Goal: Find specific page/section: Find specific page/section

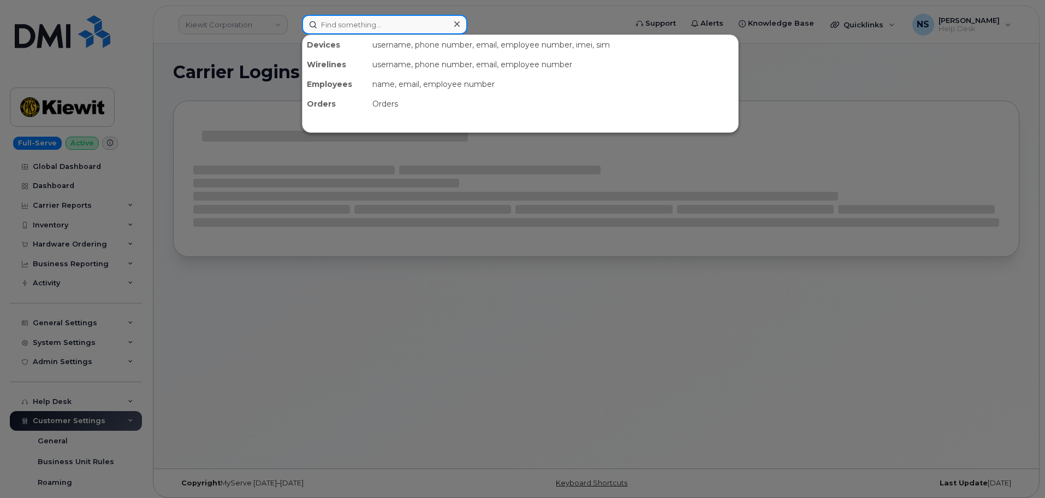
click at [362, 18] on input at bounding box center [385, 25] width 166 height 20
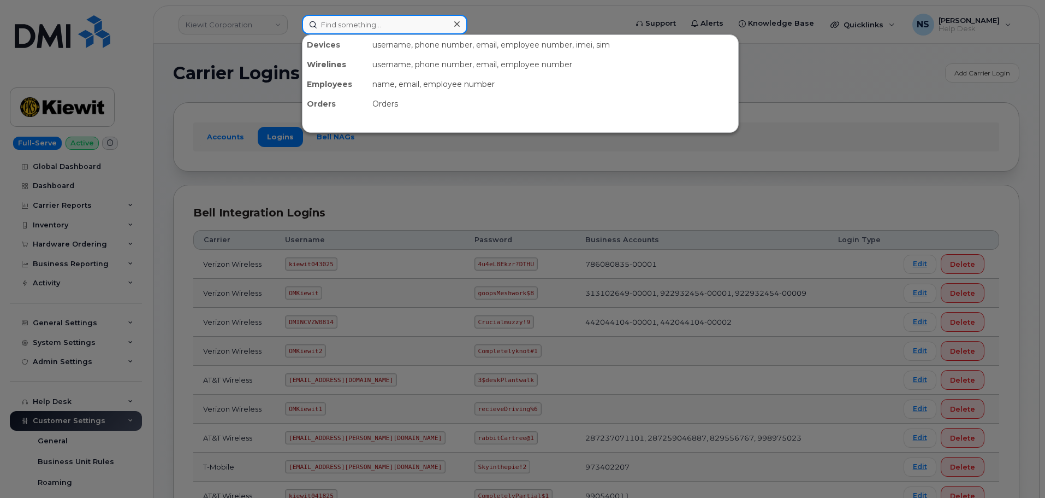
paste input "202) 802-8017"
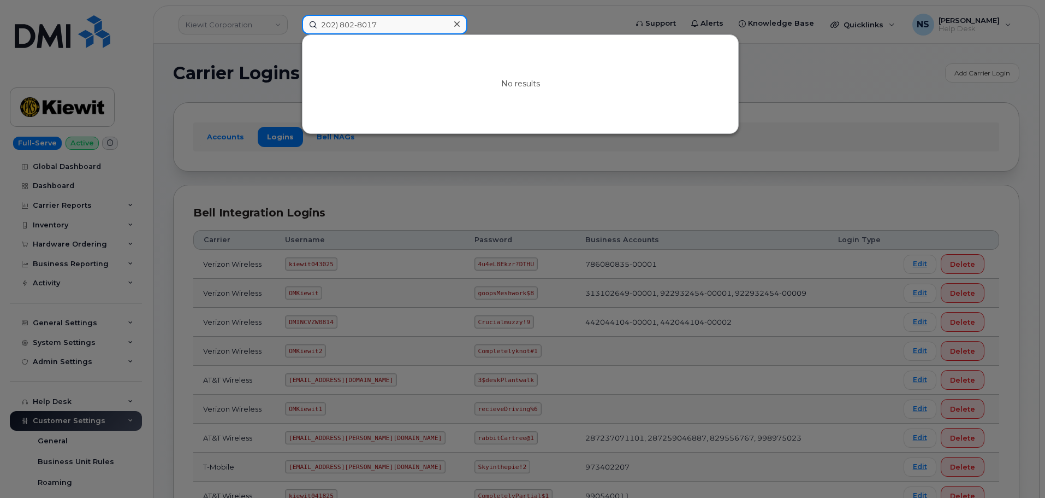
drag, startPoint x: 341, startPoint y: 23, endPoint x: 362, endPoint y: 215, distance: 192.9
click at [343, 31] on input "202) 802-8017" at bounding box center [385, 25] width 166 height 20
drag, startPoint x: 333, startPoint y: 173, endPoint x: 340, endPoint y: 23, distance: 149.9
click at [340, 23] on input "202) 802-8017" at bounding box center [385, 25] width 166 height 20
paste input ": marianna positano"
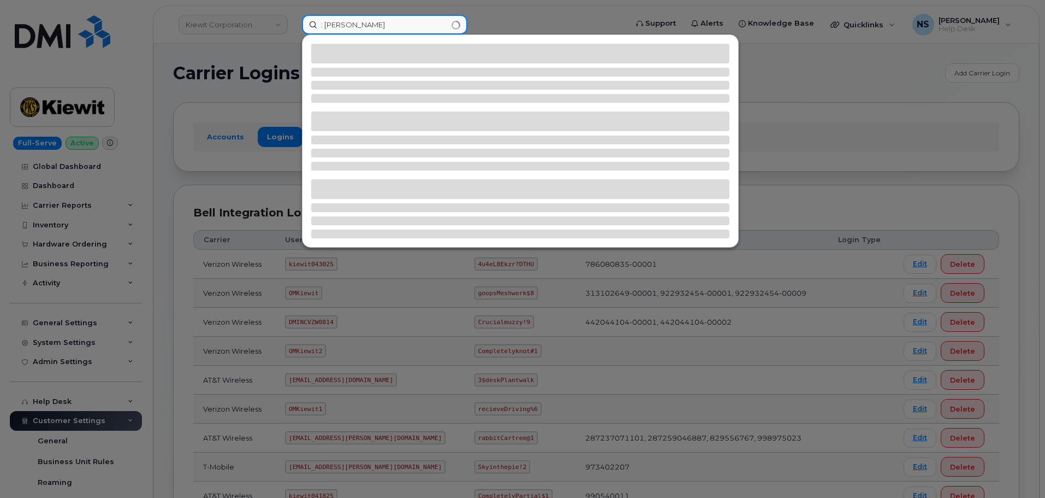
drag, startPoint x: 327, startPoint y: 27, endPoint x: 112, endPoint y: 45, distance: 216.0
click at [293, 34] on div ": marianna positano" at bounding box center [460, 25] width 335 height 20
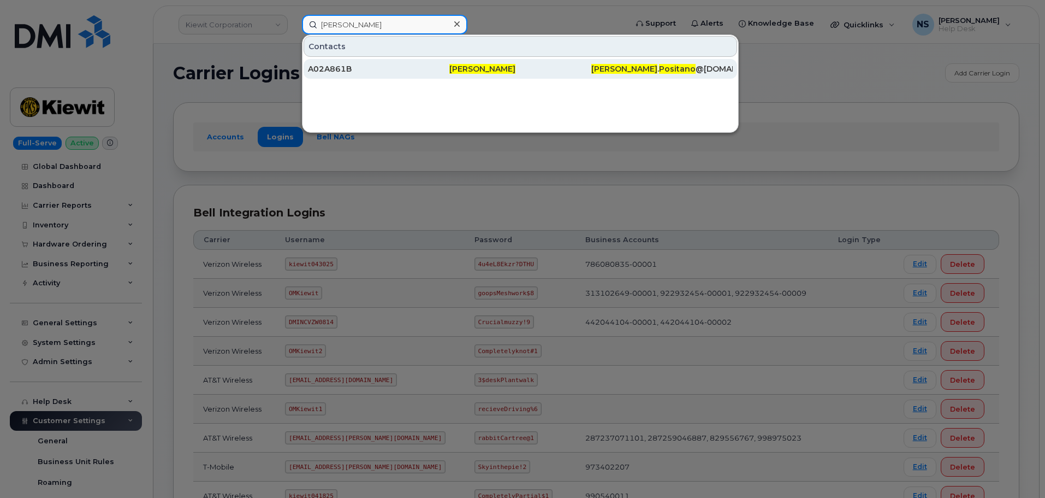
type input "marianna positano"
click at [488, 72] on span "[PERSON_NAME]" at bounding box center [483, 69] width 66 height 10
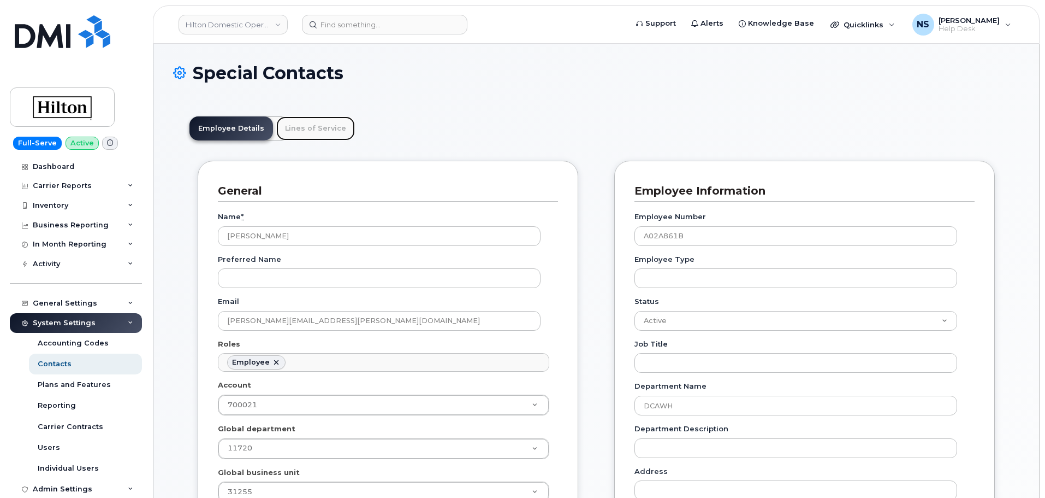
click at [320, 127] on link "Lines of Service" at bounding box center [315, 128] width 79 height 24
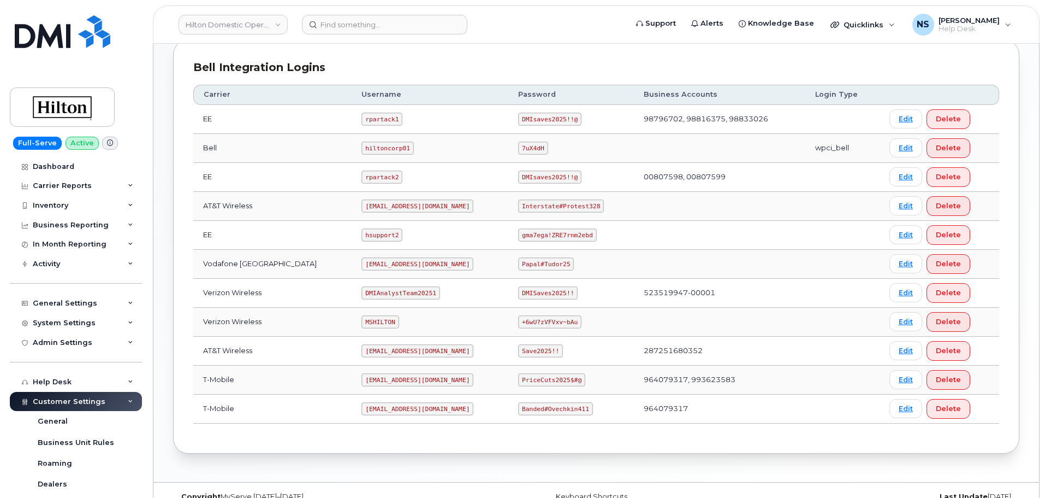
scroll to position [282, 0]
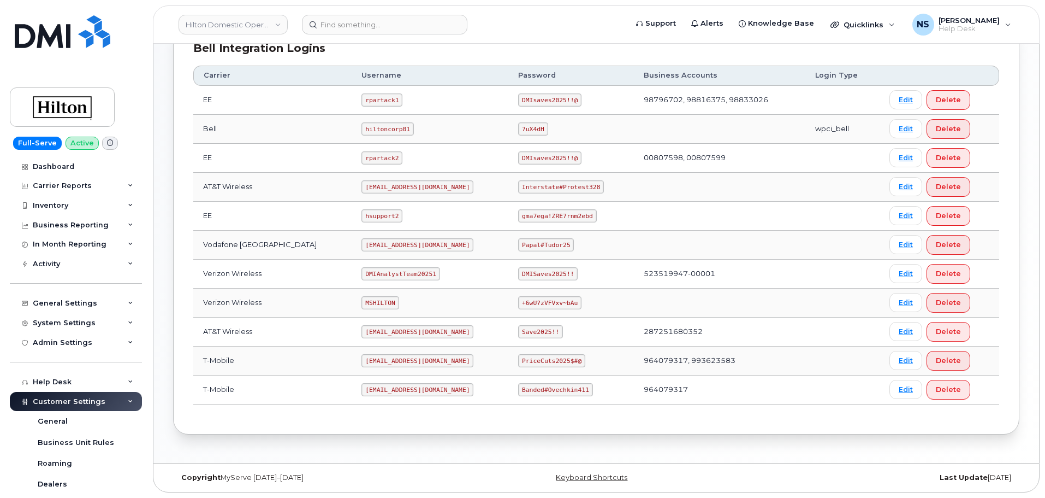
click at [369, 301] on code "MSHILTON" at bounding box center [380, 302] width 37 height 13
copy code "MSHILTON"
click at [542, 296] on code "+6wU?zVFVxv~bAu" at bounding box center [549, 302] width 63 height 13
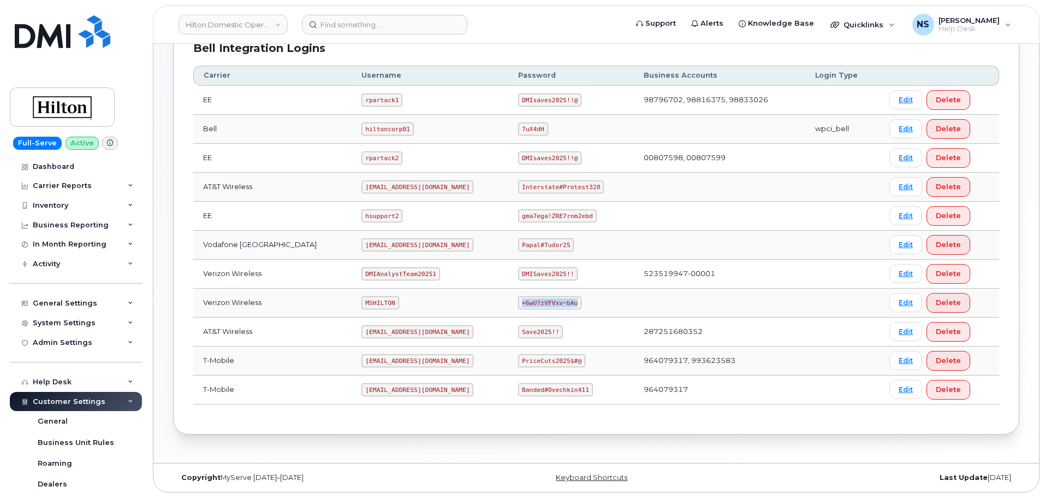
click at [541, 296] on code "+6wU?zVFVxv~bAu" at bounding box center [549, 302] width 63 height 13
copy code "+6wU?zVFVxv~bAu"
click at [388, 392] on code "ms-hilton@dminc.com" at bounding box center [418, 389] width 112 height 13
click at [388, 392] on code "[EMAIL_ADDRESS][DOMAIN_NAME]" at bounding box center [418, 389] width 112 height 13
click at [388, 392] on code "ms-hilton@dminc.com" at bounding box center [418, 389] width 112 height 13
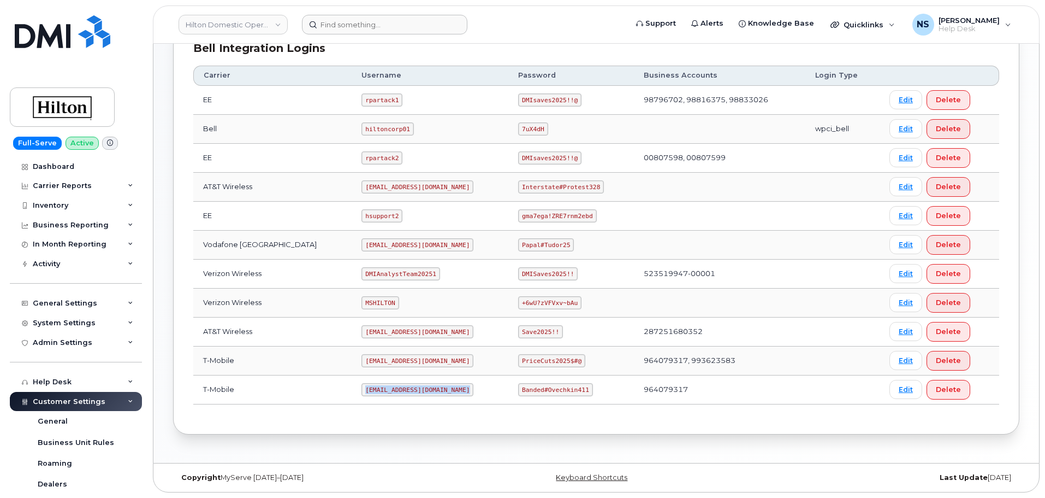
copy code "ms-hilton@dminc.com"
click at [385, 190] on code "ms-hilton@dminc.com" at bounding box center [418, 186] width 112 height 13
copy code "ms-hilton@dminc.com"
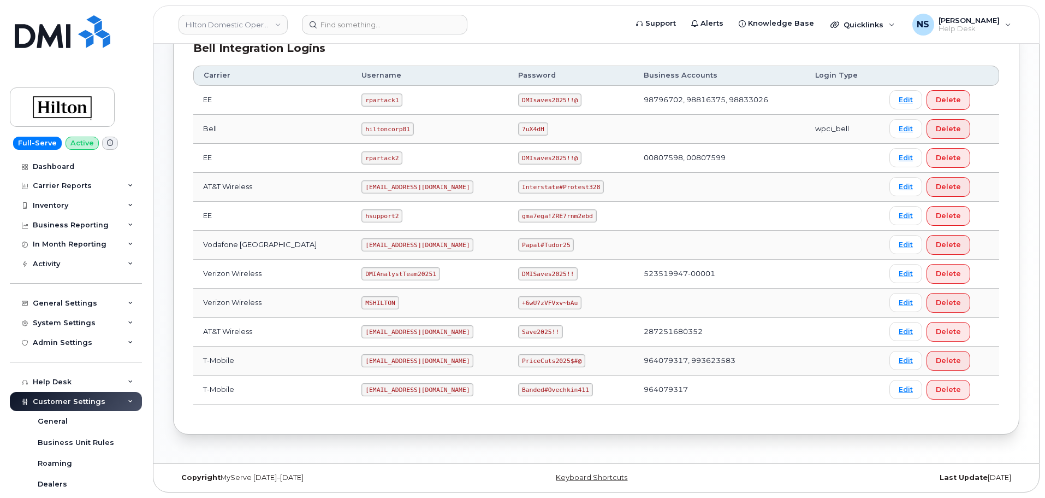
click at [551, 183] on code "Interstate#Protest328" at bounding box center [561, 186] width 86 height 13
click at [551, 181] on code "Interstate#Protest328" at bounding box center [561, 186] width 86 height 13
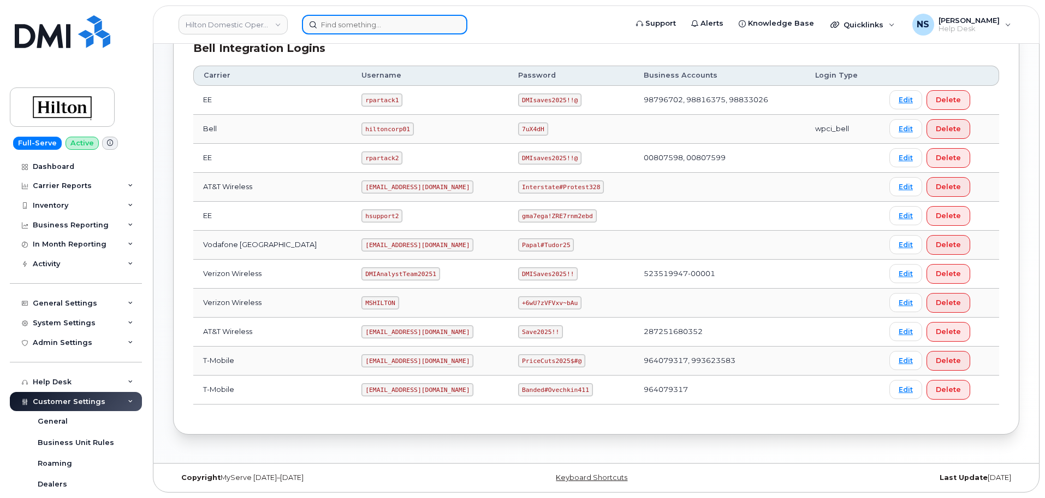
click at [375, 28] on input at bounding box center [385, 25] width 166 height 20
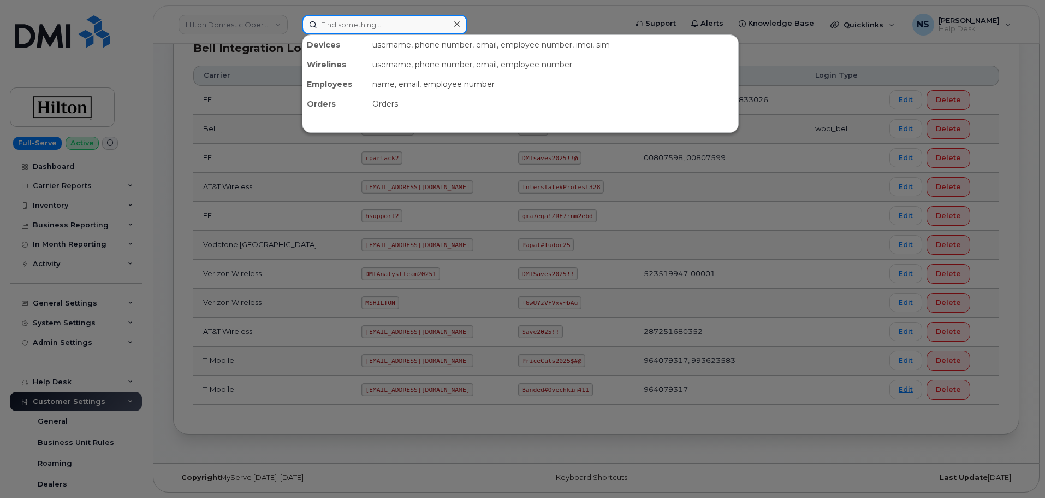
paste input "(562) 392-1955"
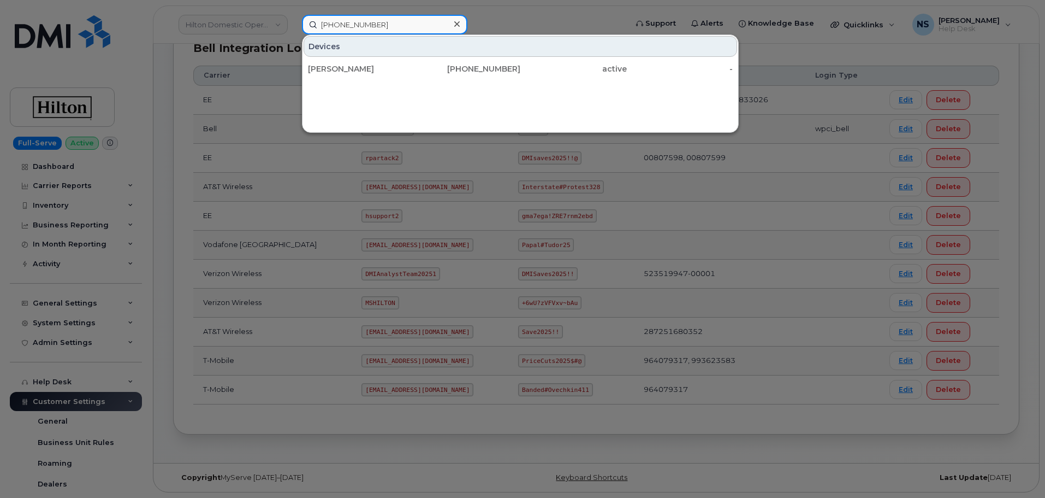
type input "(562) 392-1955"
click at [413, 69] on div "KENT DAVIS" at bounding box center [361, 68] width 107 height 11
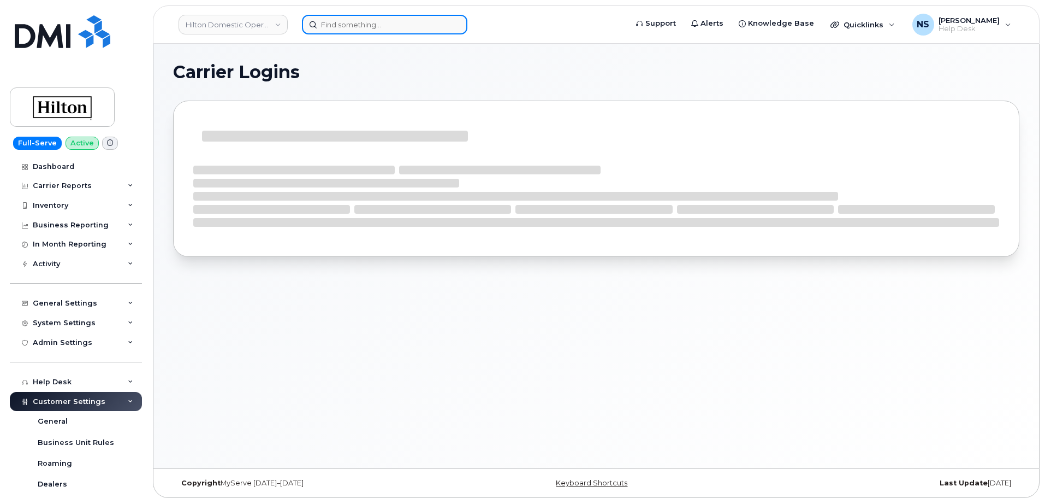
click at [388, 19] on input at bounding box center [385, 25] width 166 height 20
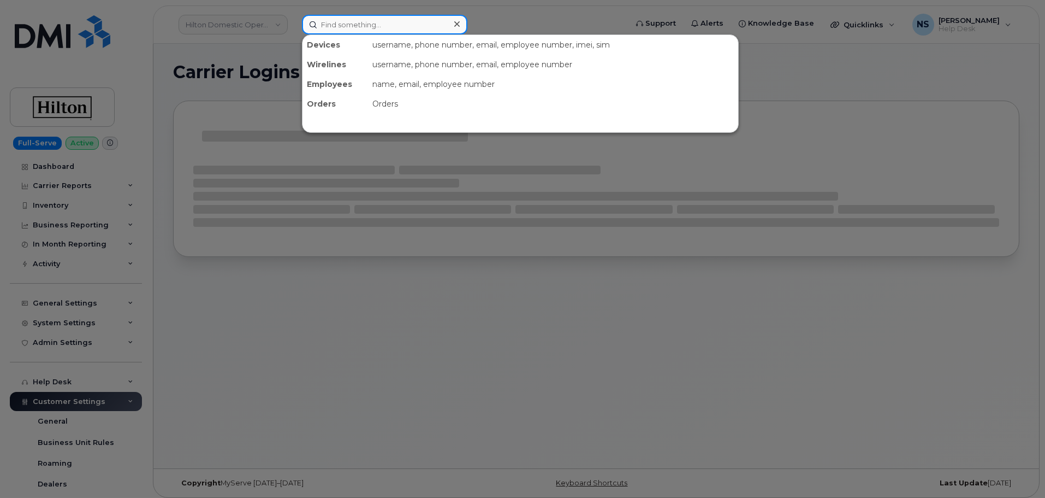
paste input "901) 451-2209"
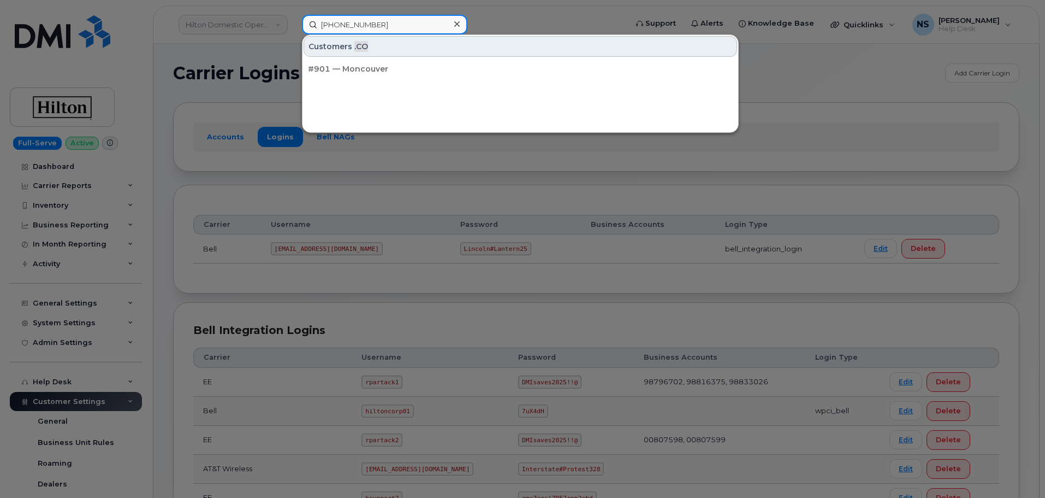
type input "901 451-2209"
click at [837, 122] on div at bounding box center [522, 249] width 1045 height 498
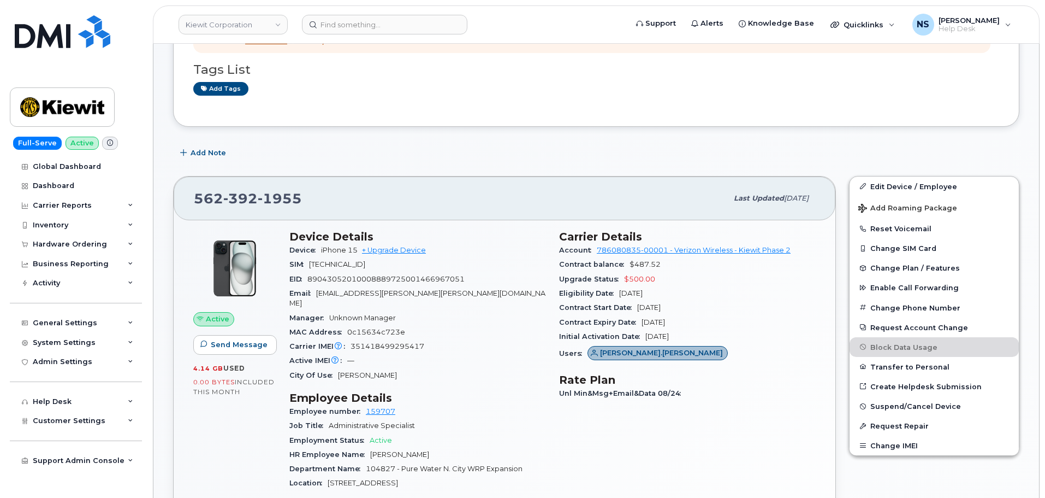
scroll to position [273, 0]
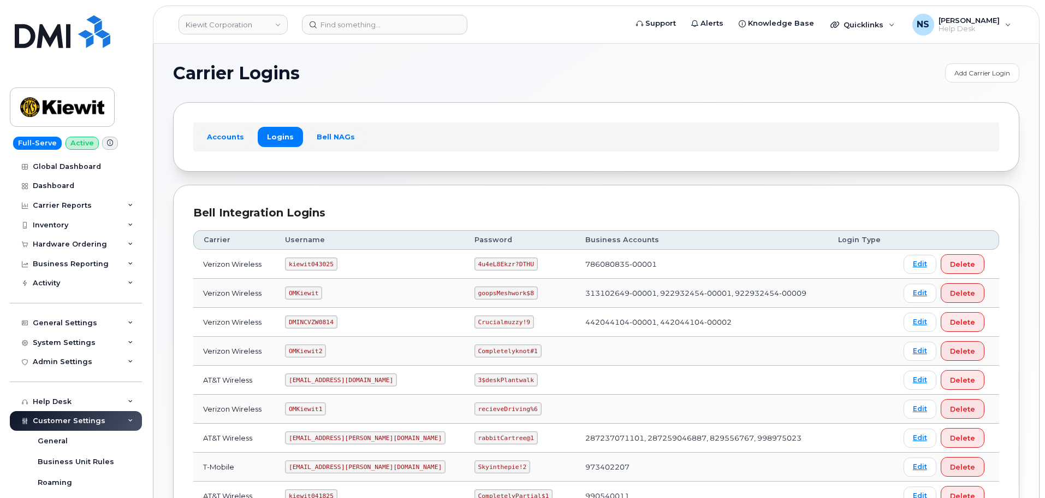
click at [337, 264] on code "kiewit043025" at bounding box center [311, 263] width 52 height 13
click at [329, 262] on code "kiewit043025" at bounding box center [311, 263] width 52 height 13
copy code "kiewit043025"
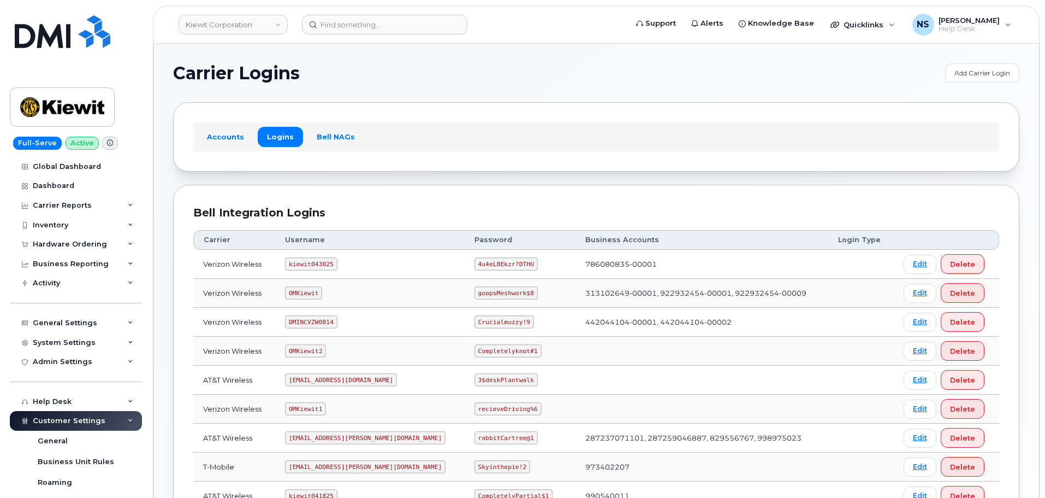
click at [496, 264] on code "4u4eL8Ekzr?DTHU" at bounding box center [506, 263] width 63 height 13
copy code "4u4eL8Ekzr?DTHU"
